Goal: Answer question/provide support

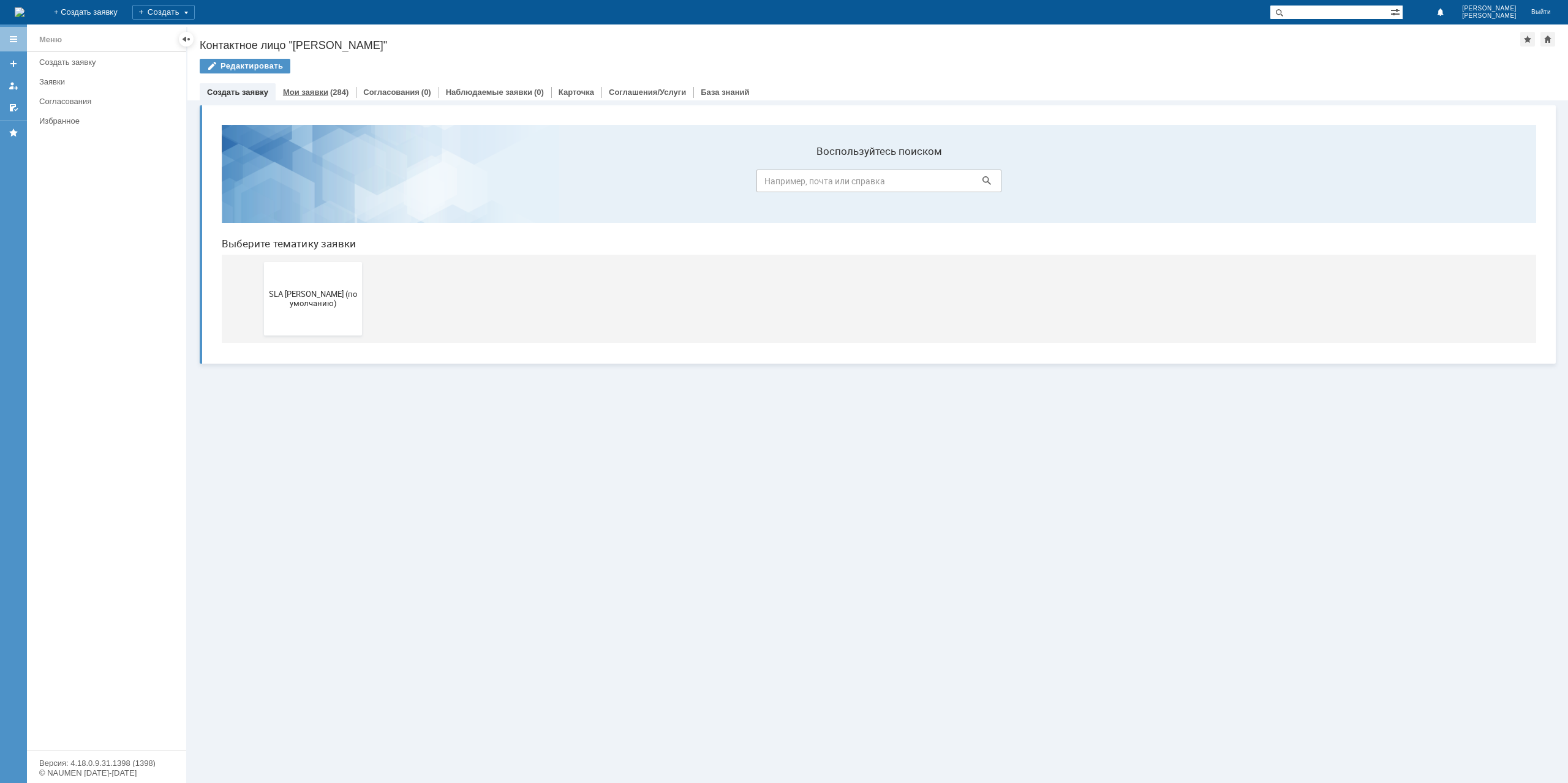
click at [331, 90] on div "(284)" at bounding box center [339, 92] width 18 height 9
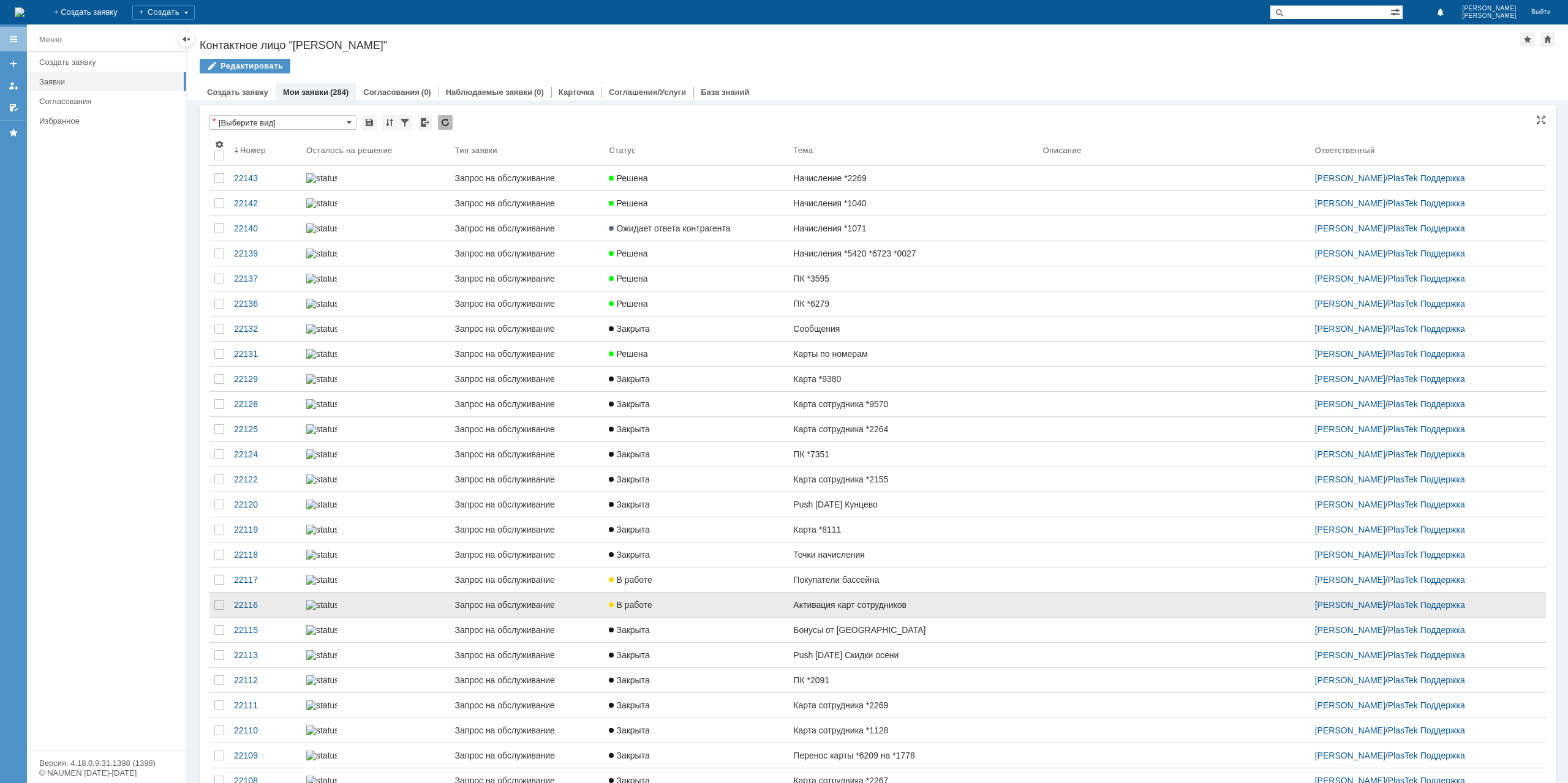
click at [863, 617] on link "Активация карт сотрудников" at bounding box center [913, 605] width 249 height 25
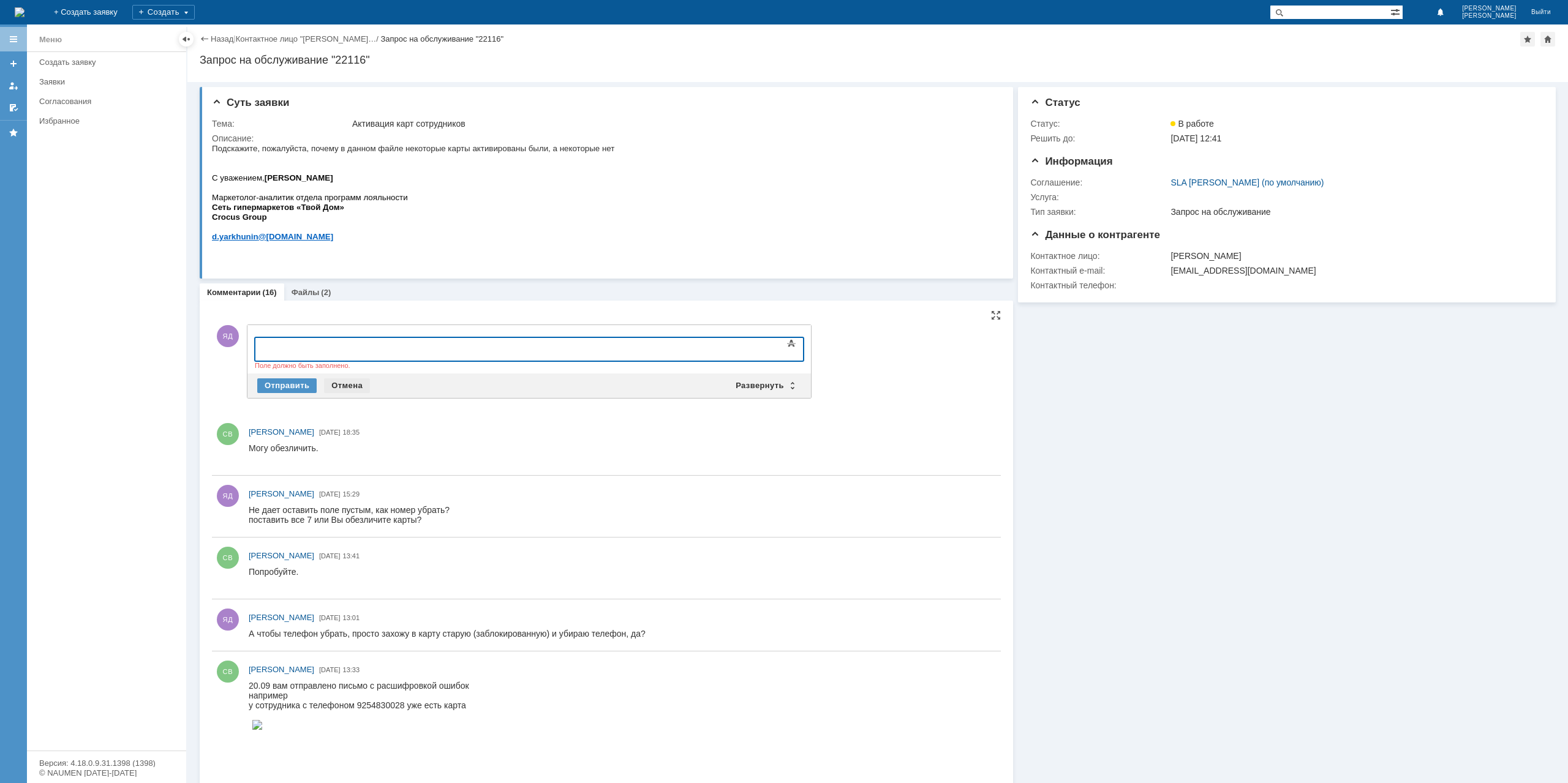
click at [333, 383] on div "Отмена" at bounding box center [346, 385] width 46 height 14
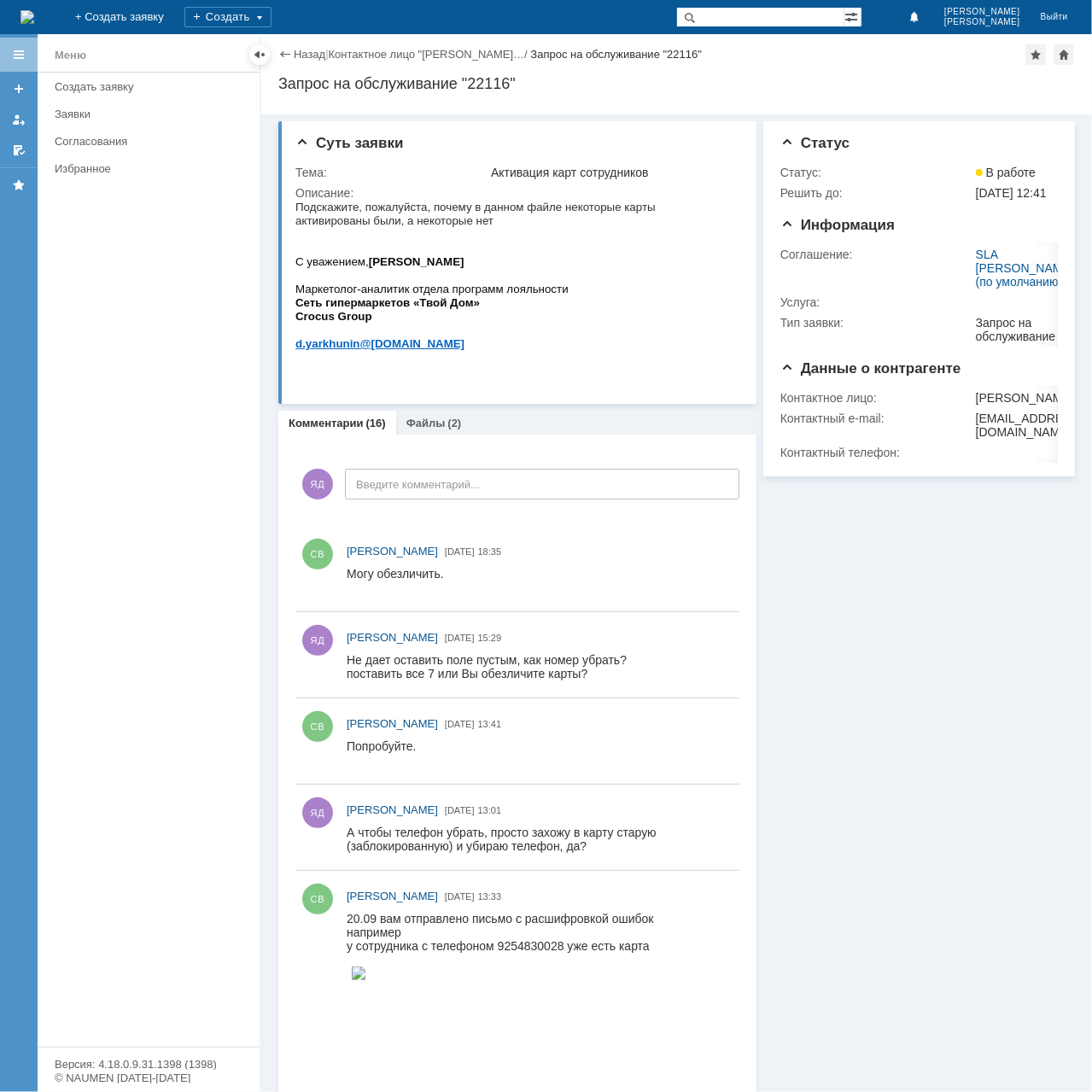
click at [456, 501] on div "ЯД Введите комментарий..." at bounding box center [517, 486] width 444 height 79
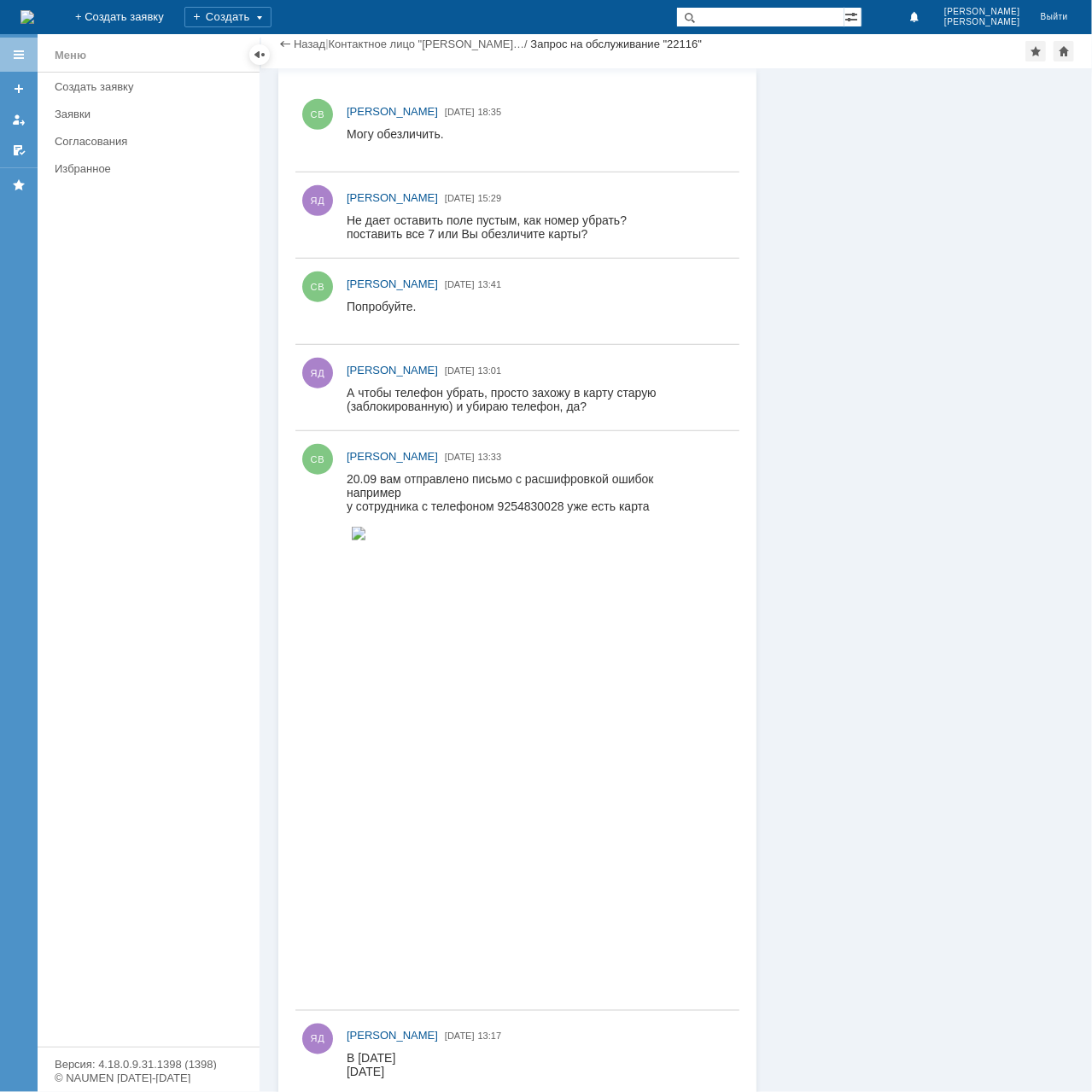
scroll to position [171, 0]
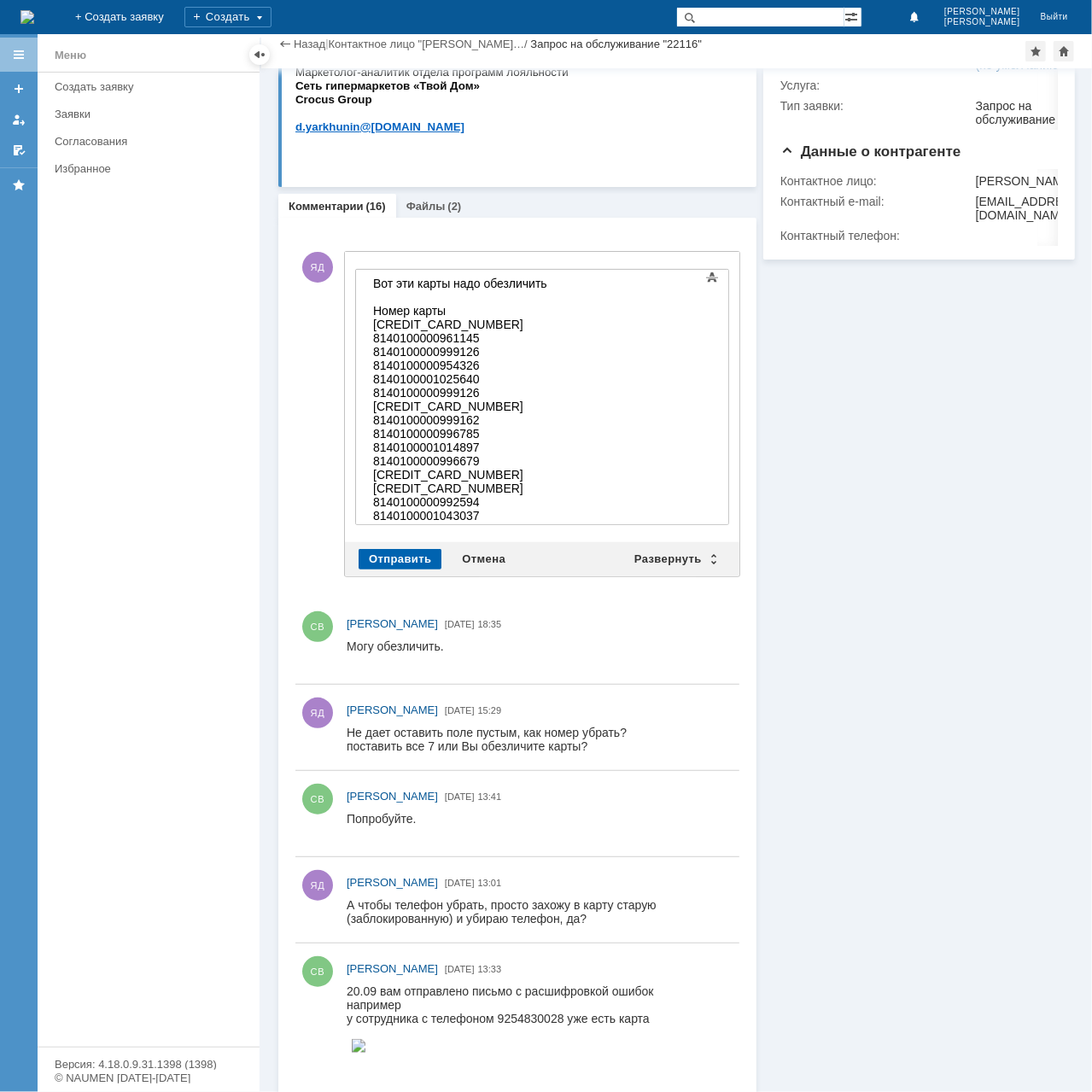
click at [404, 560] on div "Отправить" at bounding box center [400, 558] width 83 height 20
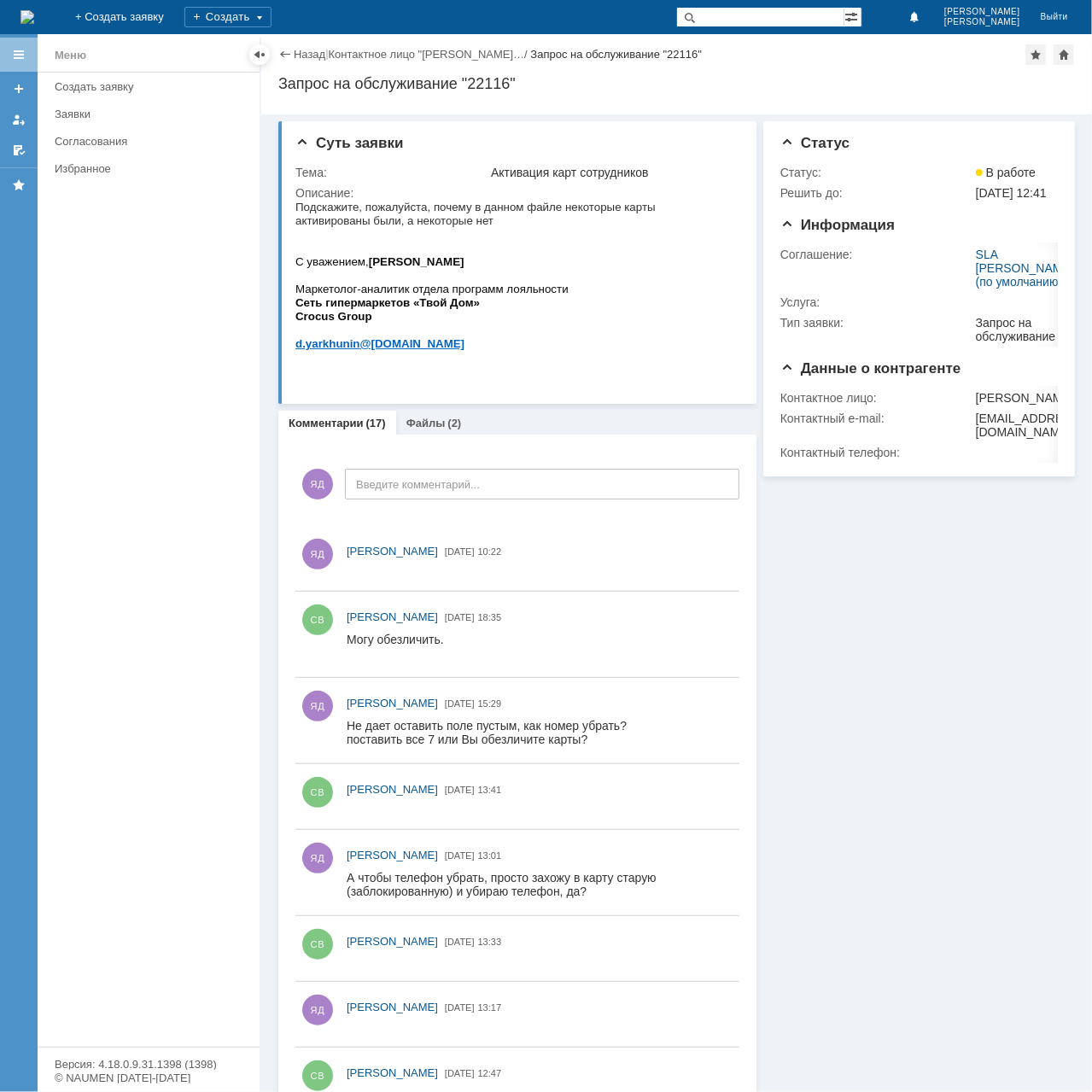
scroll to position [0, 0]
